Goal: Transaction & Acquisition: Book appointment/travel/reservation

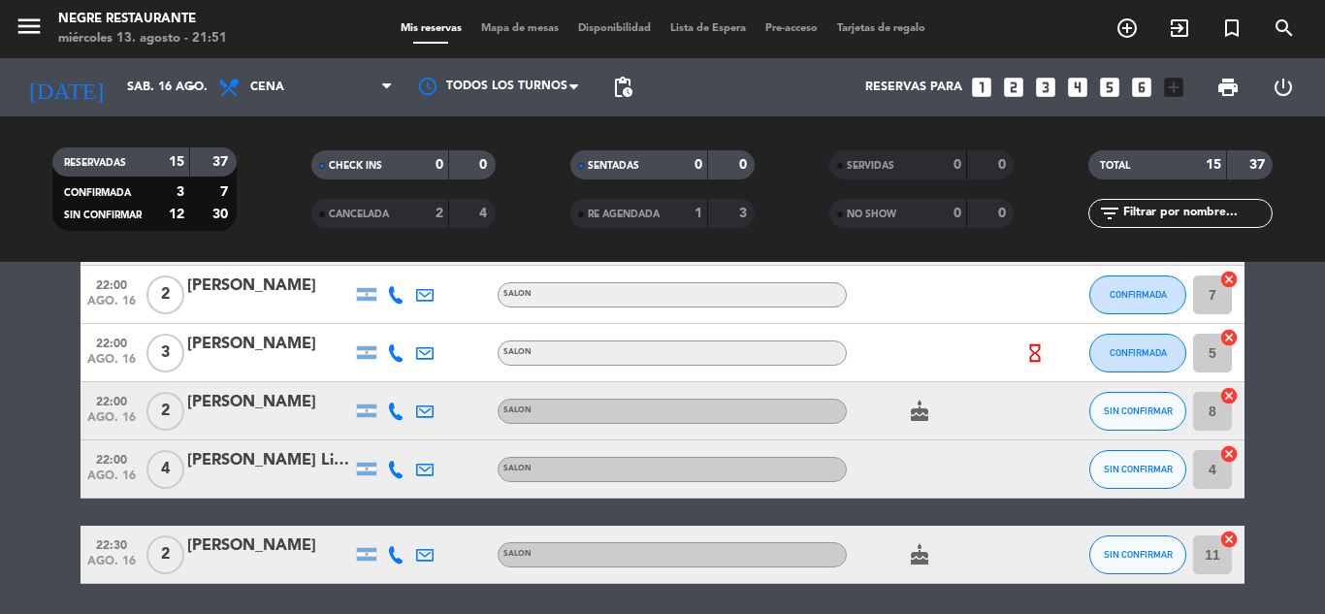
scroll to position [843, 0]
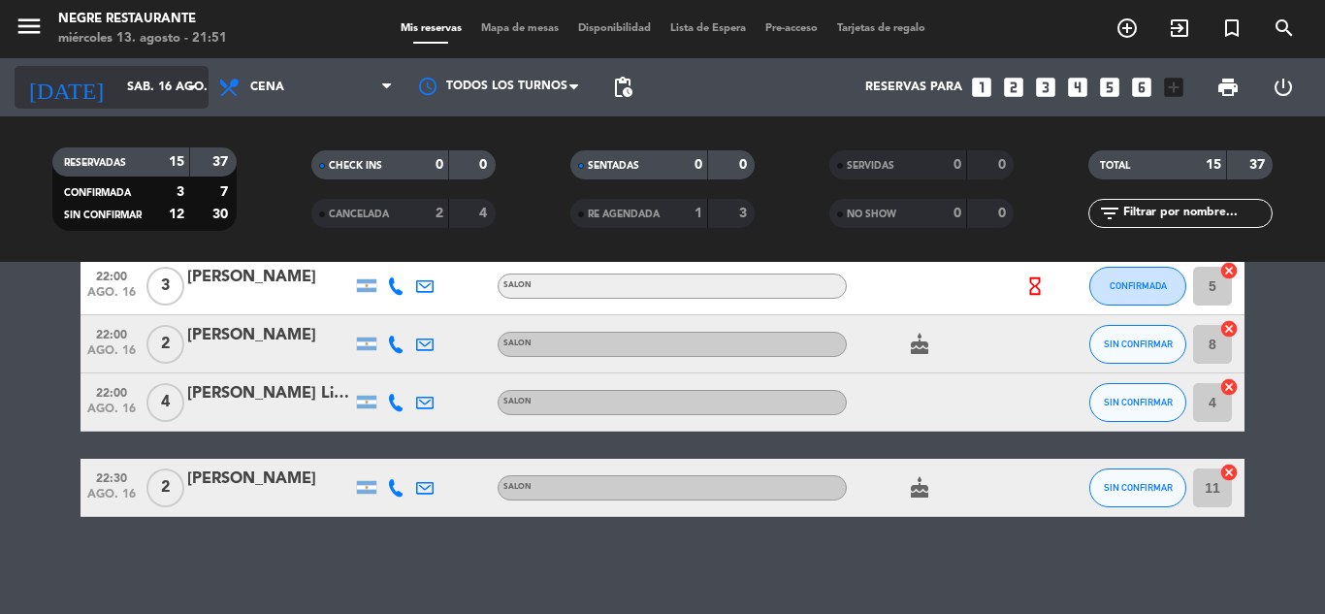
click at [176, 105] on div "[DATE] sáb. 16 ago. arrow_drop_down" at bounding box center [112, 87] width 194 height 43
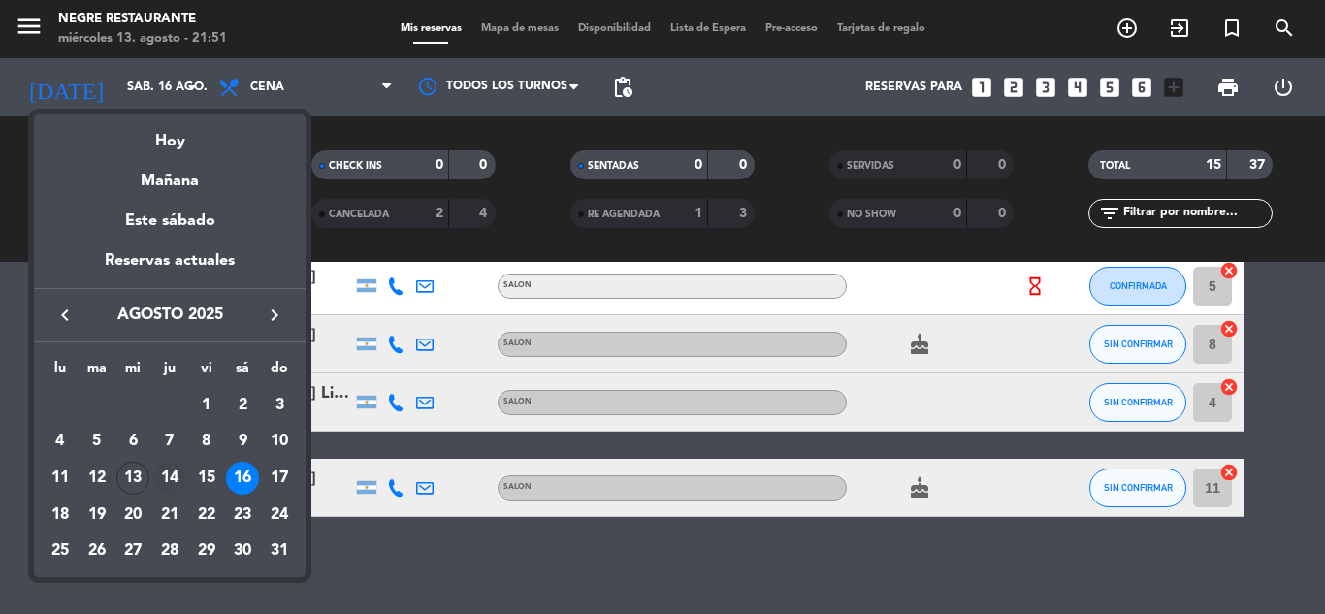
click at [168, 472] on div "14" at bounding box center [169, 478] width 33 height 33
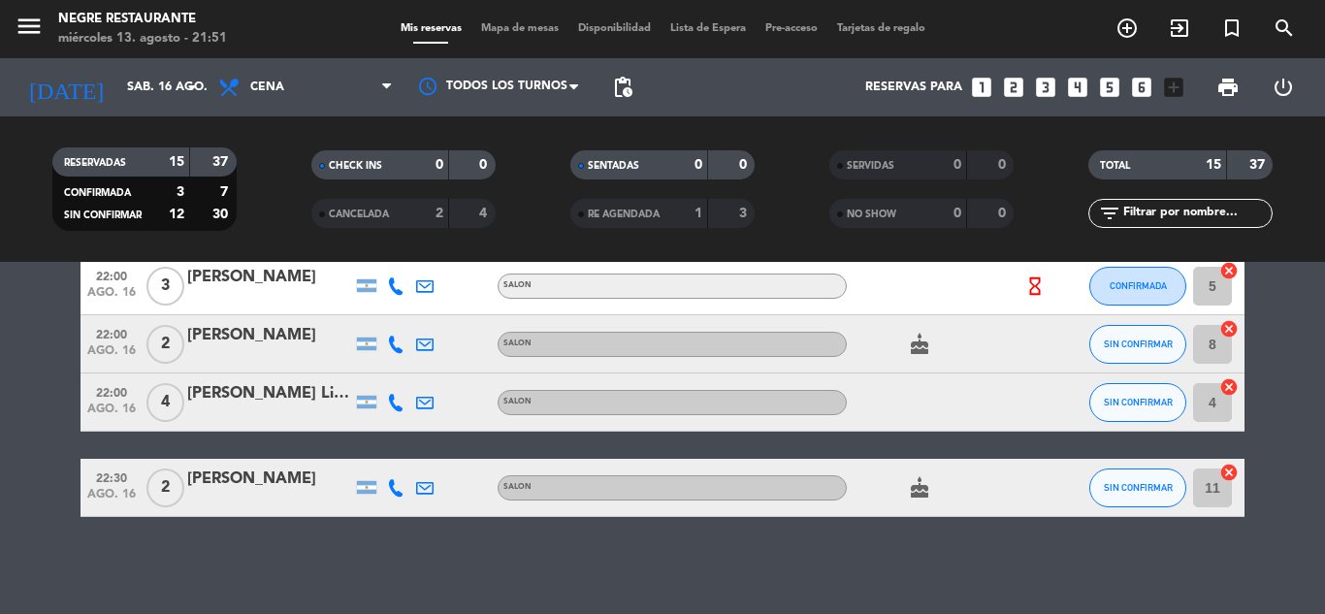
type input "jue. 14 ago."
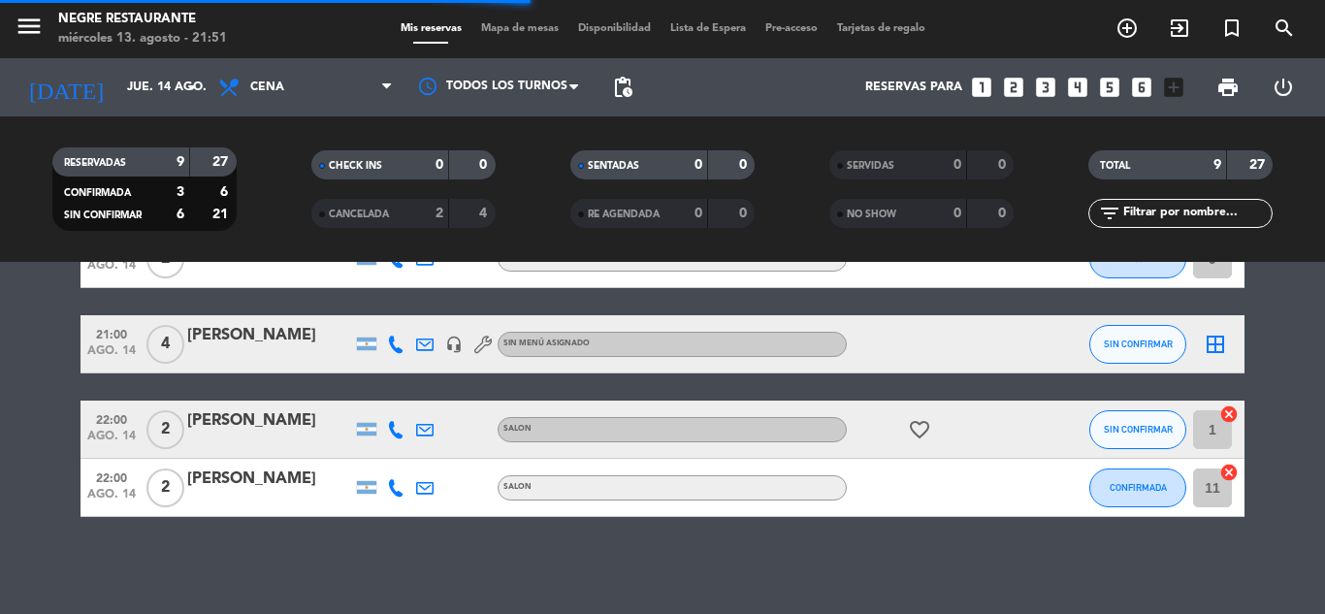
scroll to position [439, 0]
click at [476, 345] on icon at bounding box center [482, 344] width 17 height 17
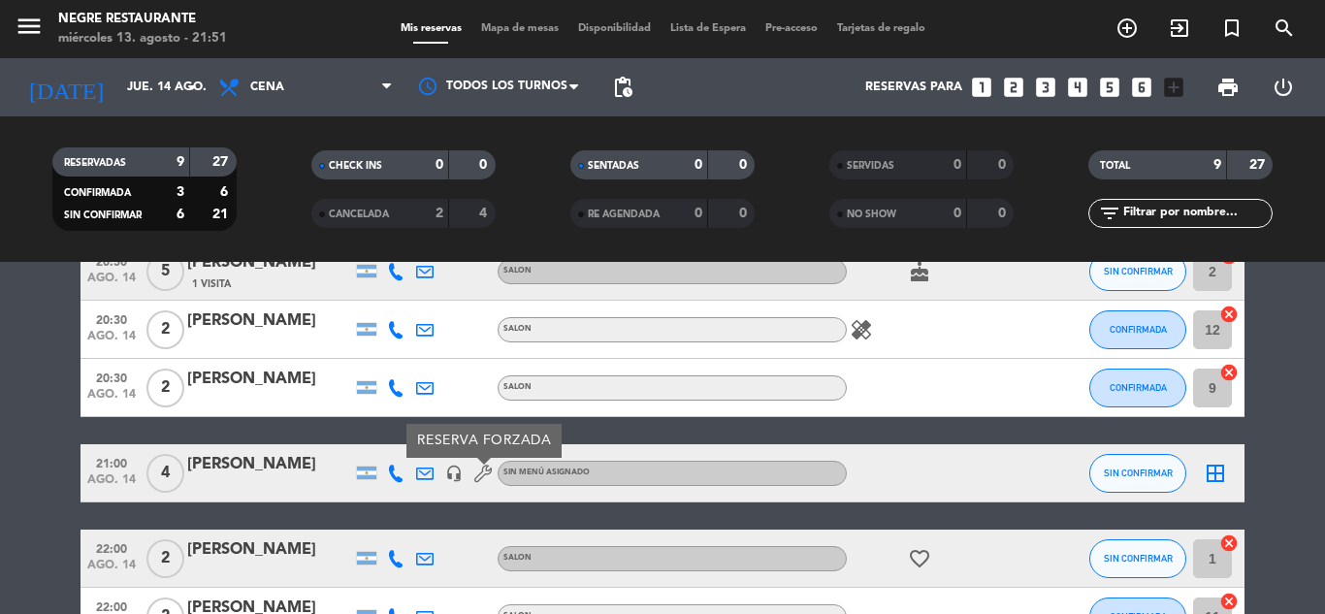
scroll to position [245, 0]
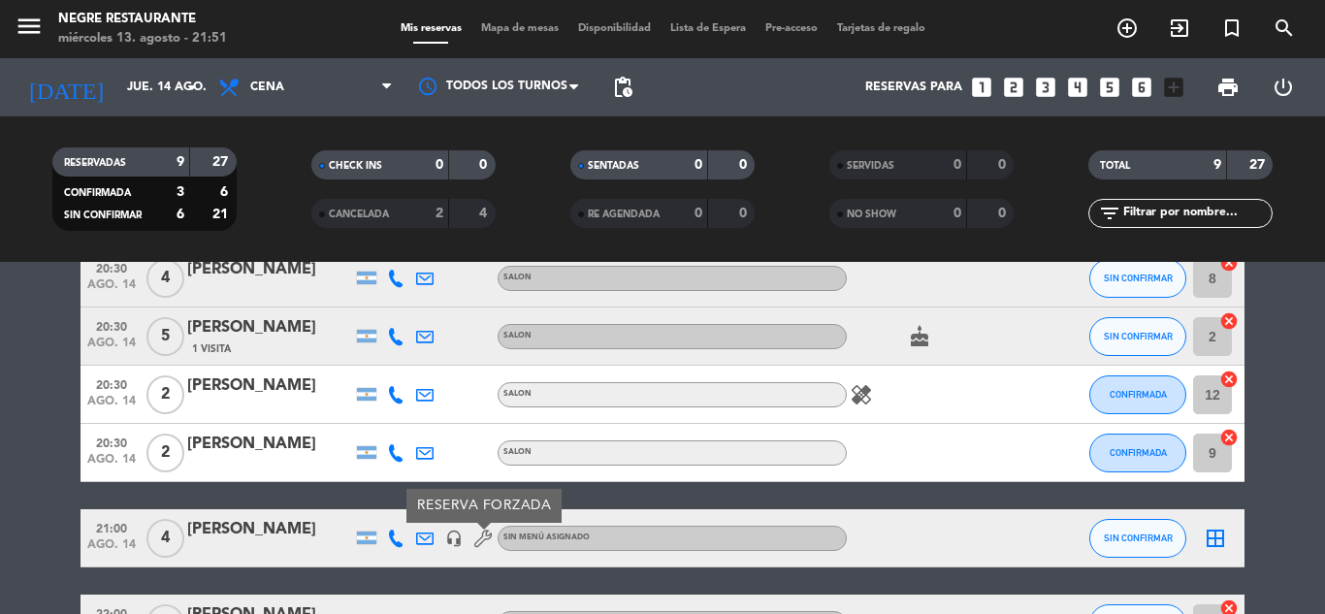
click at [855, 392] on icon "healing" at bounding box center [861, 394] width 23 height 23
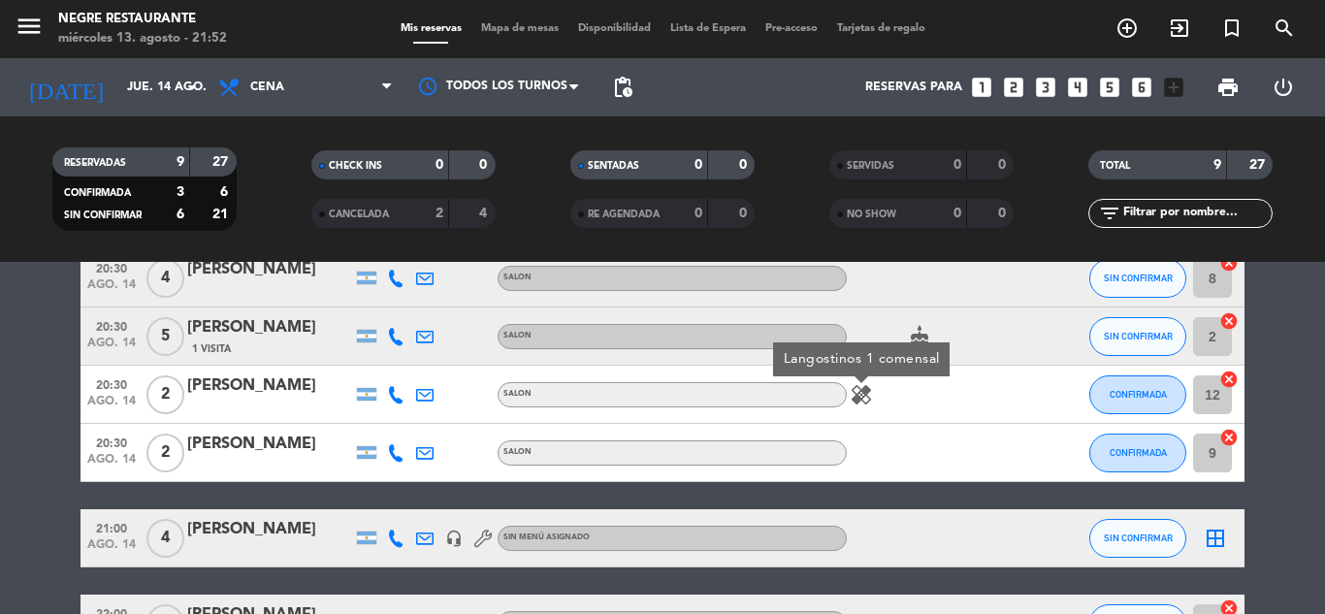
click at [922, 327] on icon "cake" at bounding box center [919, 336] width 23 height 23
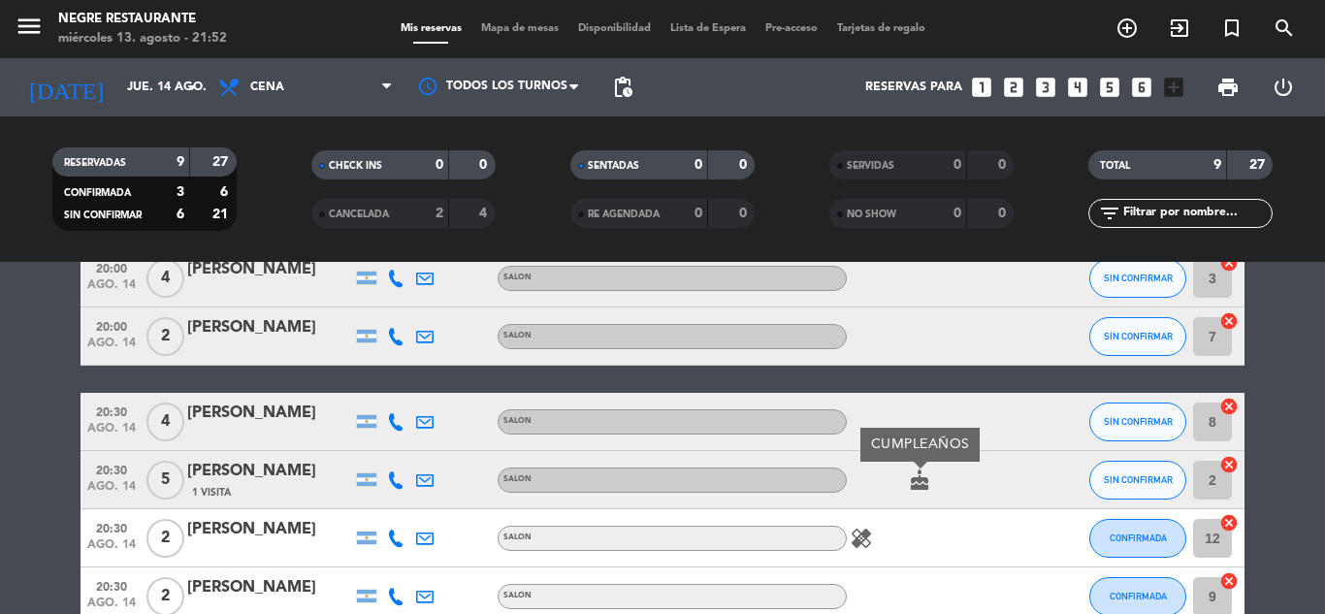
scroll to position [51, 0]
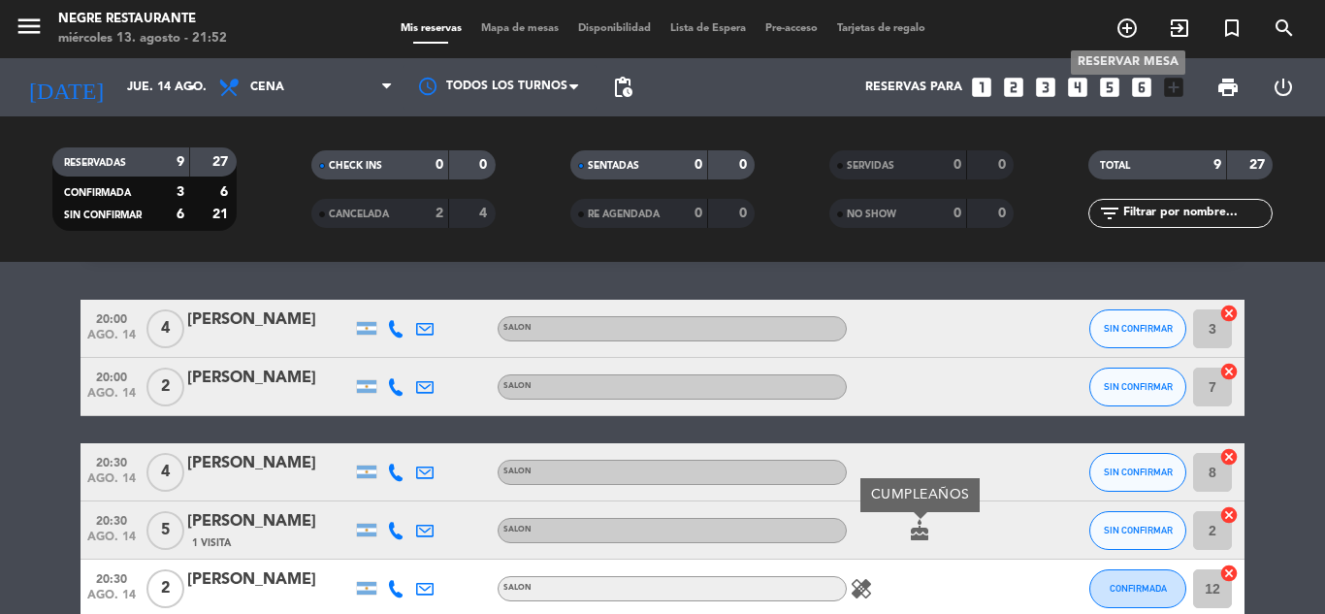
click at [1130, 38] on icon "add_circle_outline" at bounding box center [1126, 27] width 23 height 23
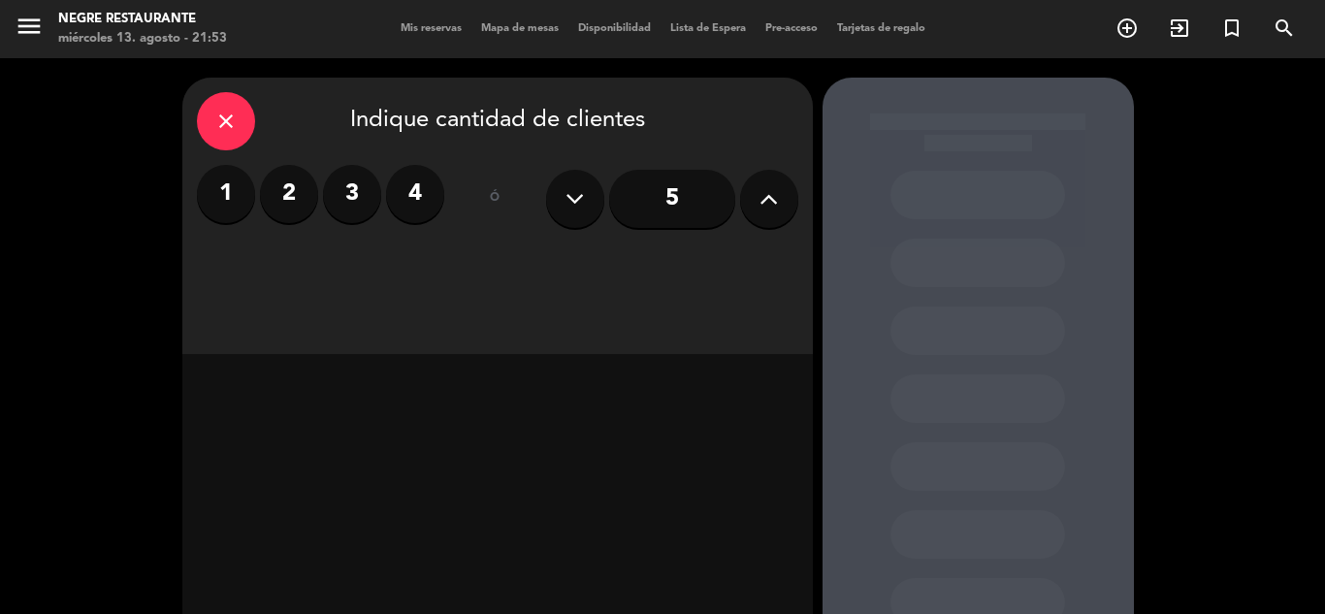
click at [421, 193] on label "4" at bounding box center [415, 194] width 58 height 58
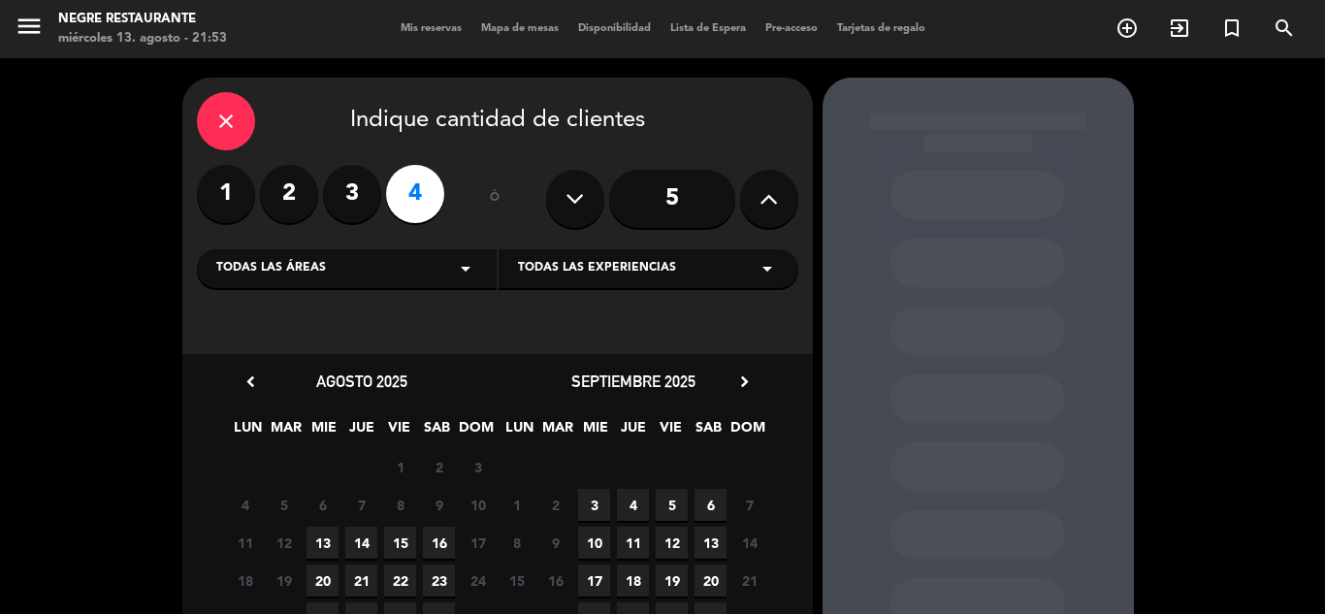
click at [434, 539] on span "16" at bounding box center [439, 543] width 32 height 32
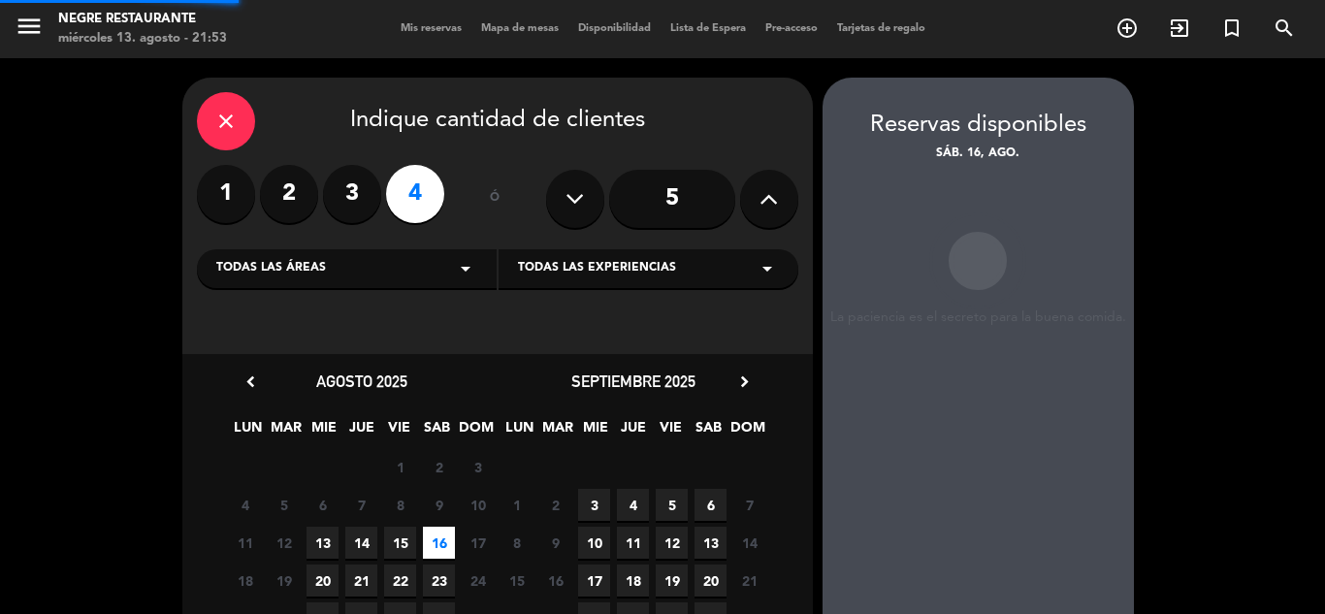
scroll to position [78, 0]
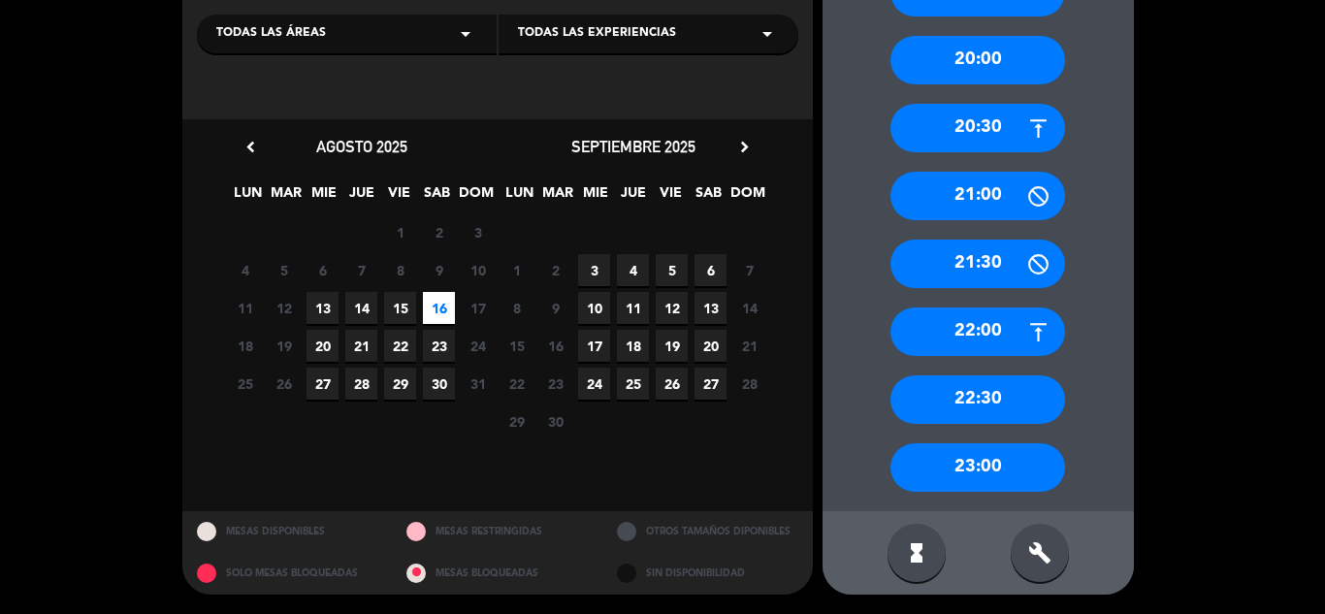
click at [980, 398] on div "22:30" at bounding box center [977, 399] width 175 height 48
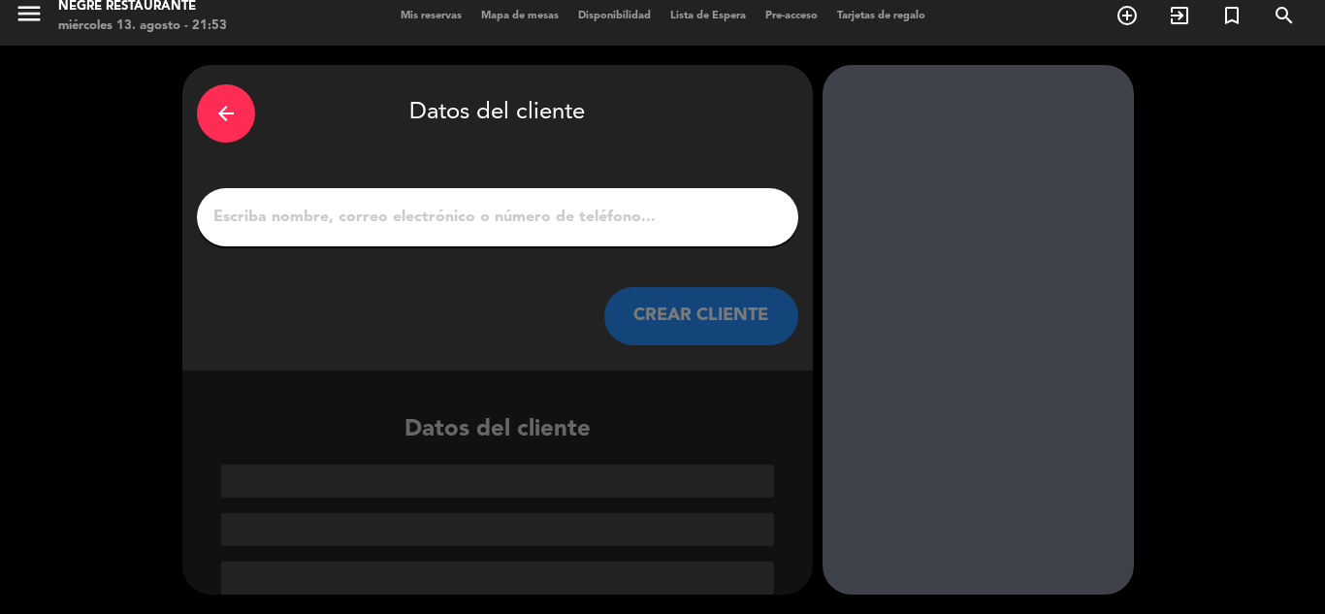
scroll to position [13, 0]
click at [716, 231] on input "1" at bounding box center [497, 217] width 572 height 27
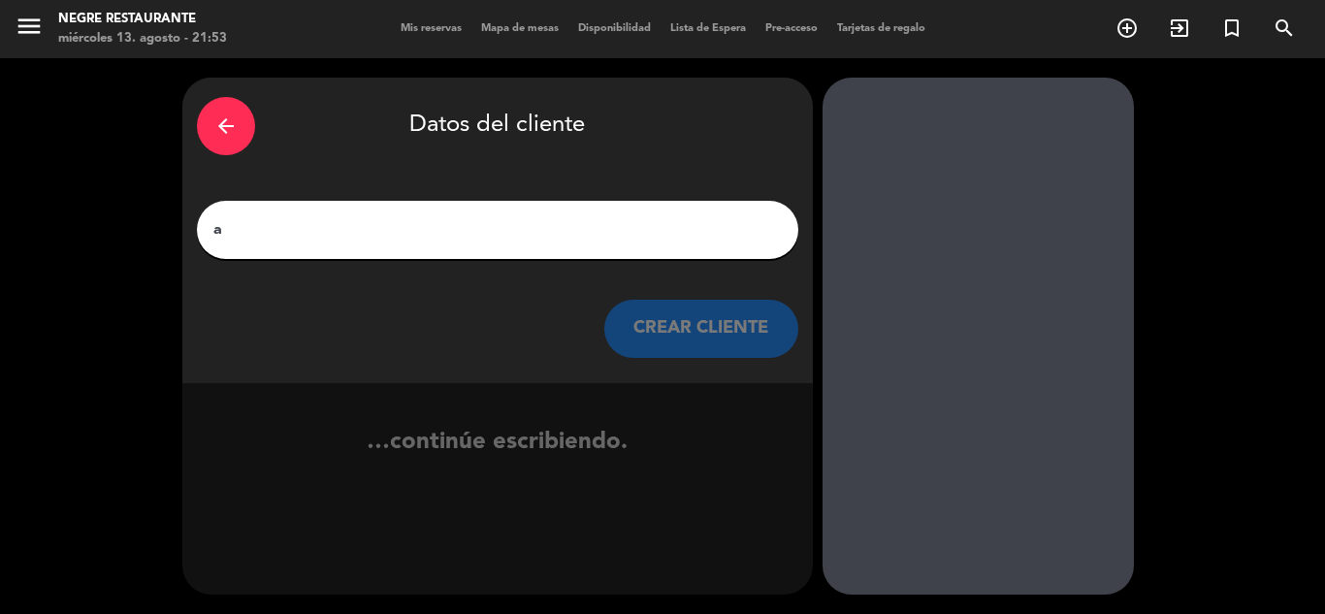
scroll to position [0, 0]
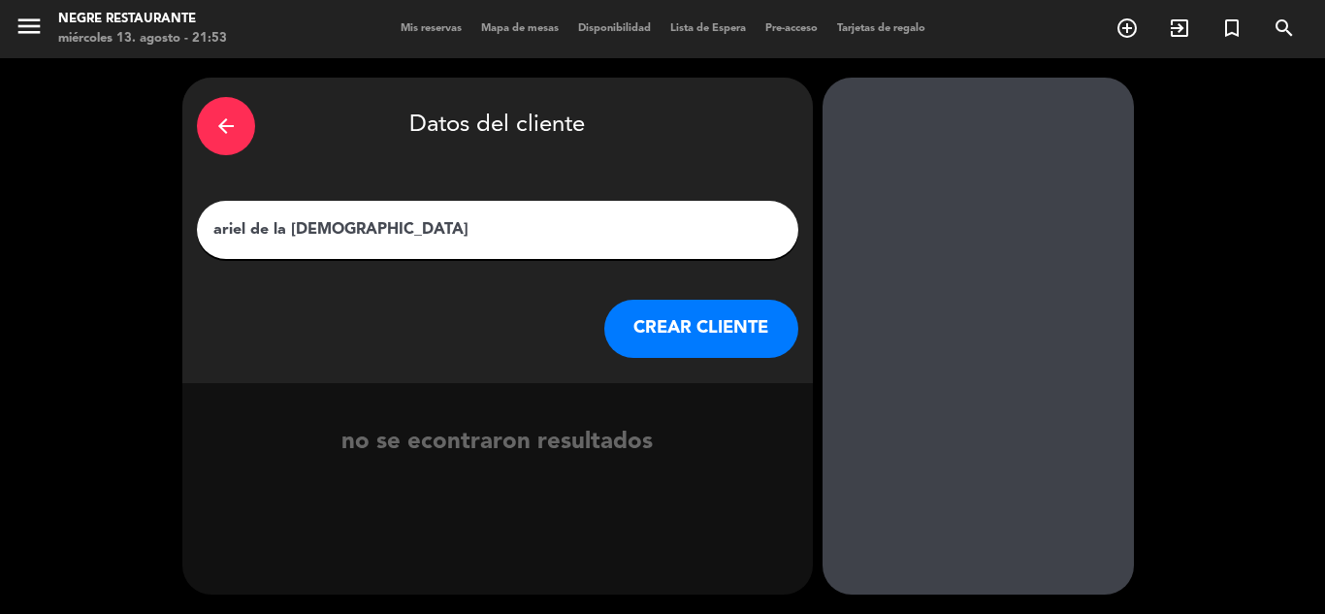
type input "ariel de la [DEMOGRAPHIC_DATA]"
click at [730, 314] on button "CREAR CLIENTE" at bounding box center [701, 329] width 194 height 58
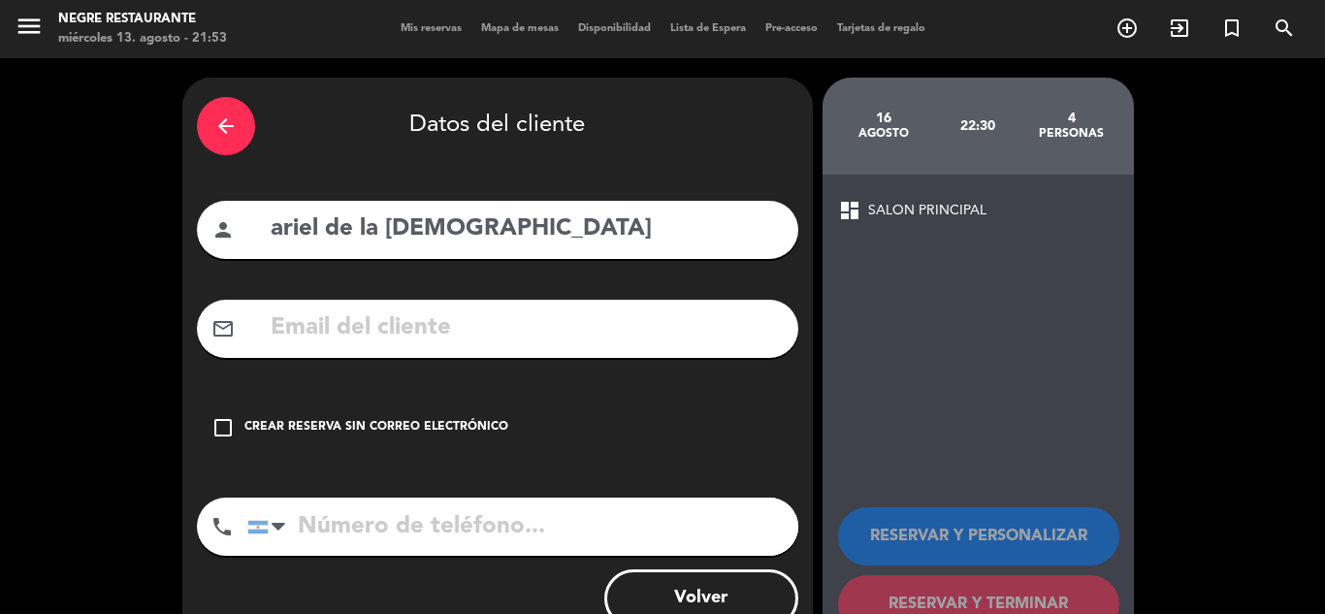
drag, startPoint x: 700, startPoint y: 305, endPoint x: 695, endPoint y: 323, distance: 19.1
click at [697, 316] on div "mail_outline" at bounding box center [497, 329] width 601 height 58
click at [695, 323] on input "text" at bounding box center [526, 328] width 515 height 40
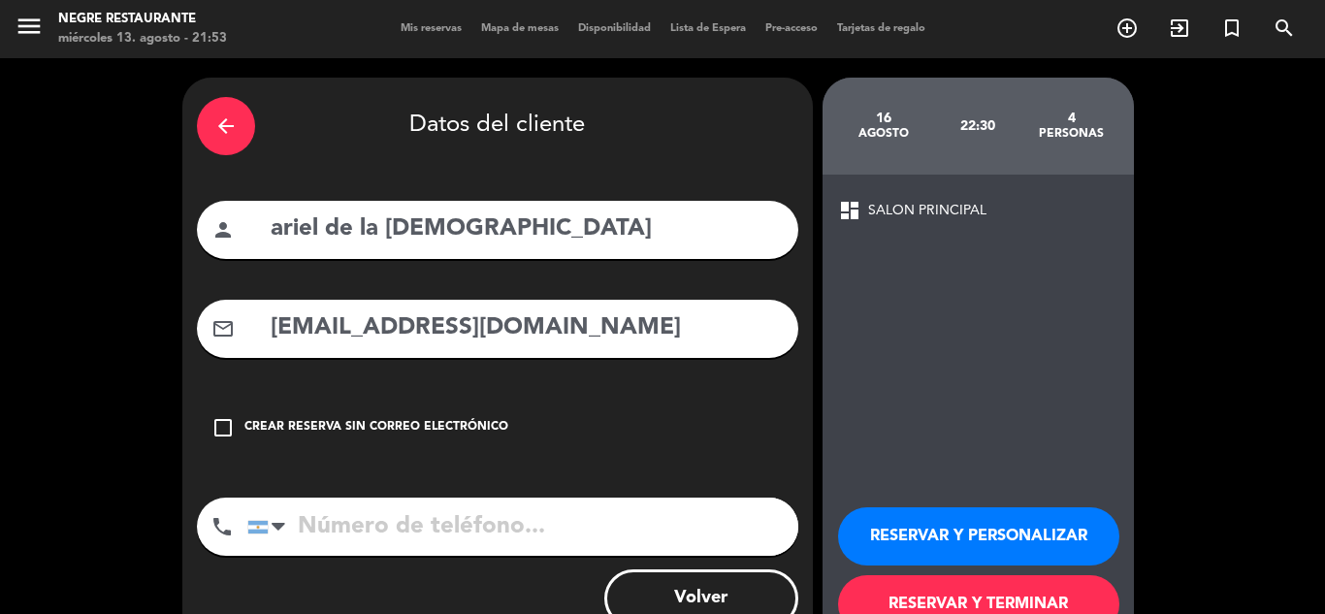
type input "[EMAIL_ADDRESS][DOMAIN_NAME]"
click at [543, 534] on input "tel" at bounding box center [522, 526] width 551 height 58
type input "3416205584"
drag, startPoint x: 1038, startPoint y: 595, endPoint x: 1096, endPoint y: 455, distance: 152.2
click at [1096, 455] on div "dashboard SALON PRINCIPAL RESERVAR Y PERSONALIZAR RESERVAR Y TERMINAR" at bounding box center [977, 416] width 311 height 482
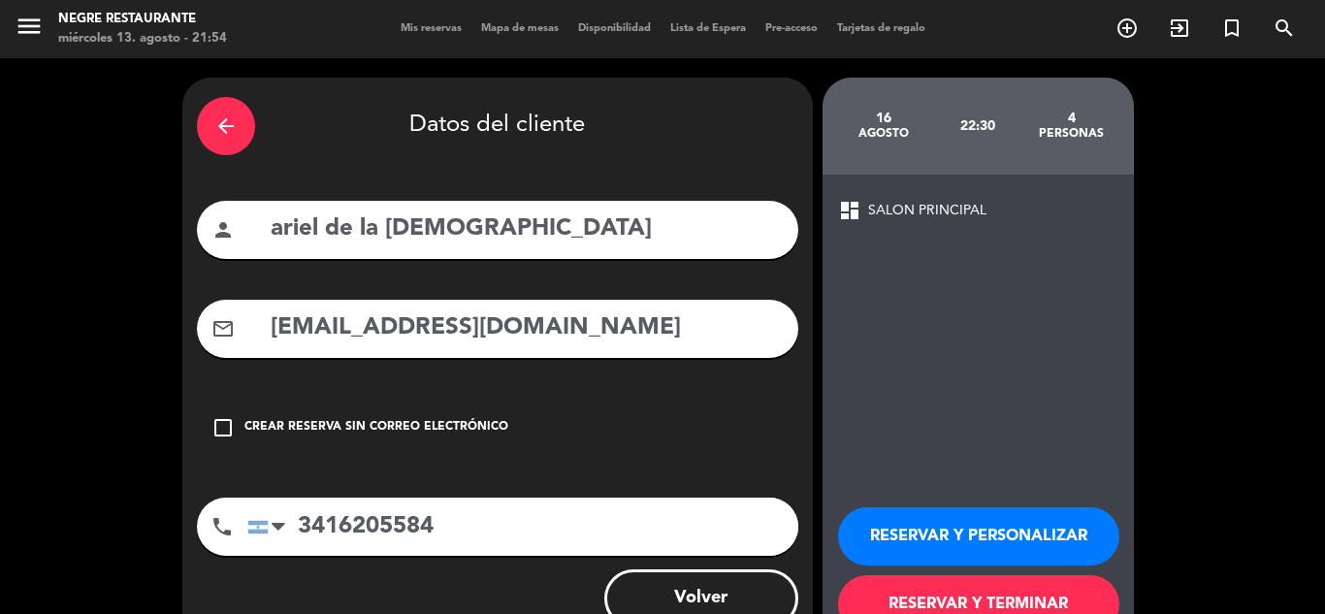
click at [1039, 530] on button "RESERVAR Y PERSONALIZAR" at bounding box center [978, 536] width 281 height 58
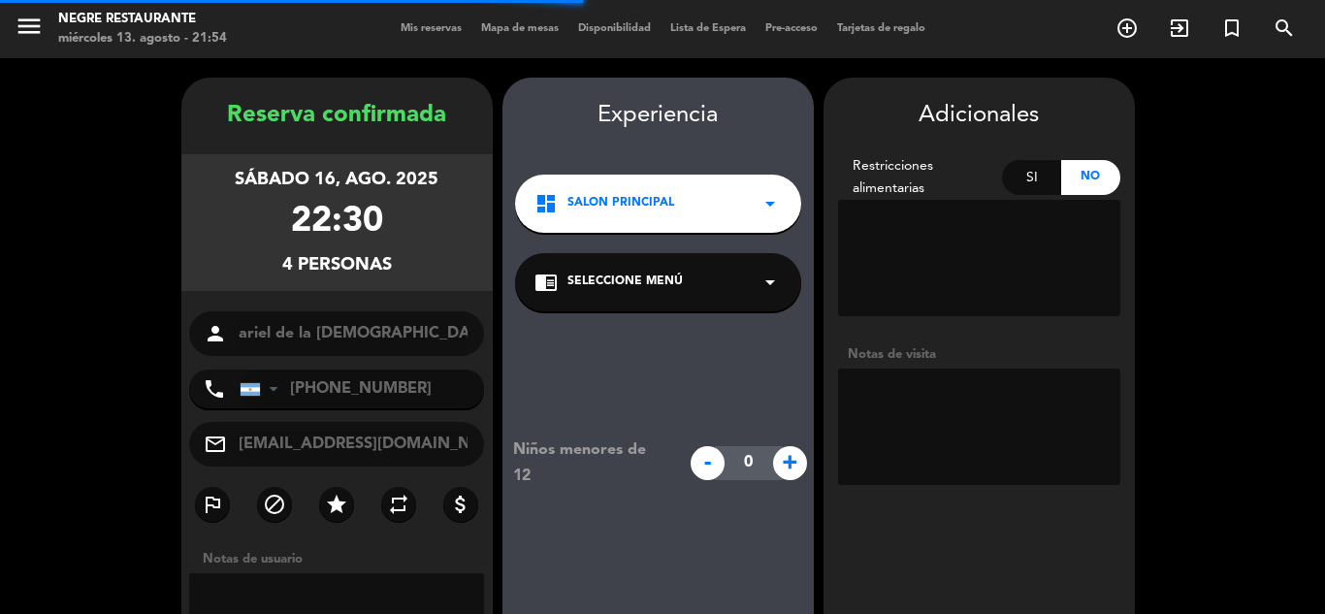
scroll to position [78, 0]
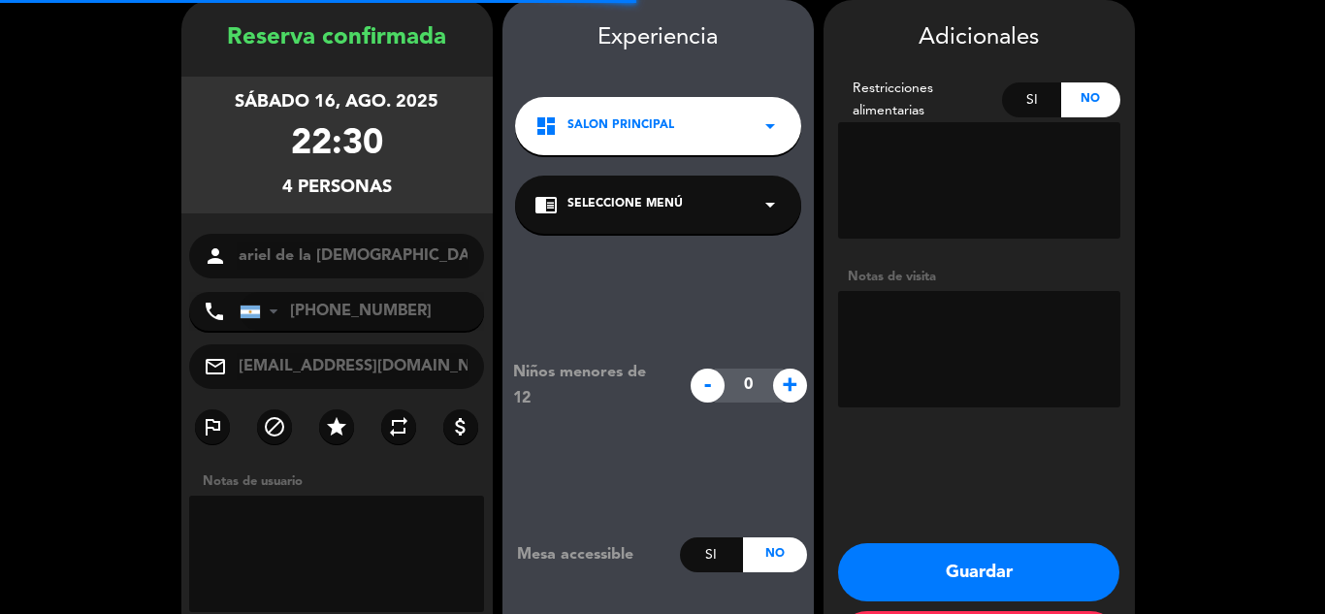
click at [902, 350] on textarea at bounding box center [979, 349] width 282 height 116
click at [338, 425] on icon "star" at bounding box center [336, 426] width 23 height 23
click at [1074, 557] on button "Guardar" at bounding box center [978, 572] width 281 height 58
